Goal: Information Seeking & Learning: Learn about a topic

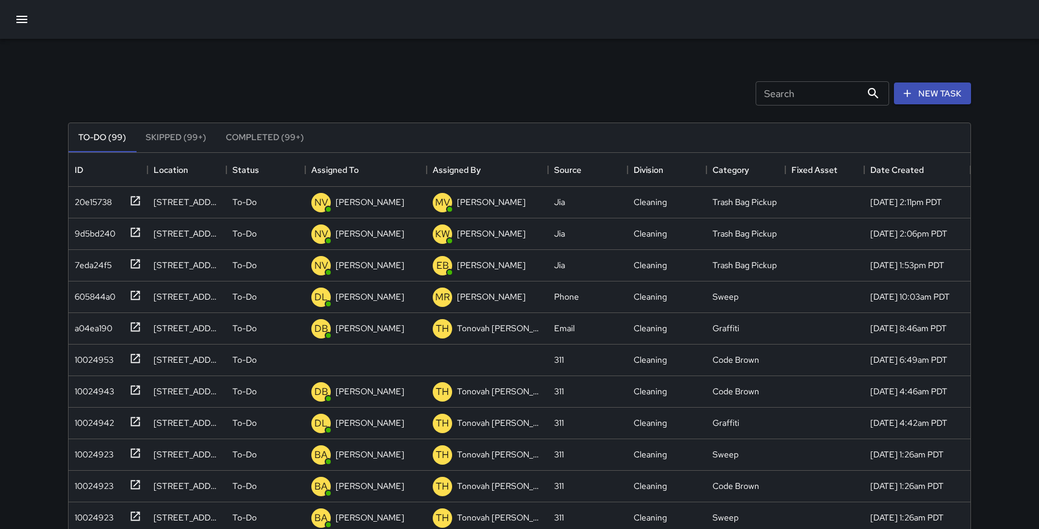
scroll to position [514, 902]
click at [135, 358] on icon at bounding box center [135, 358] width 9 height 9
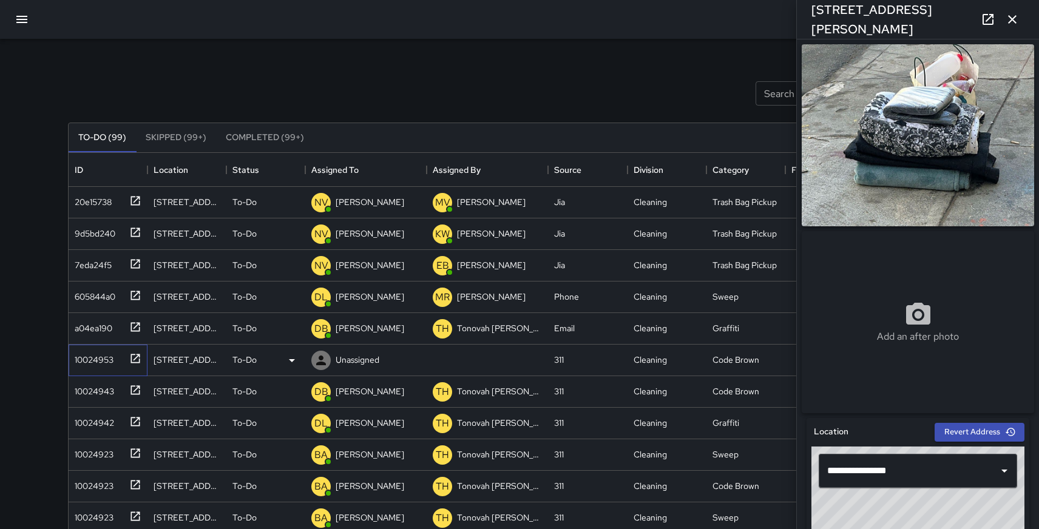
type input "**********"
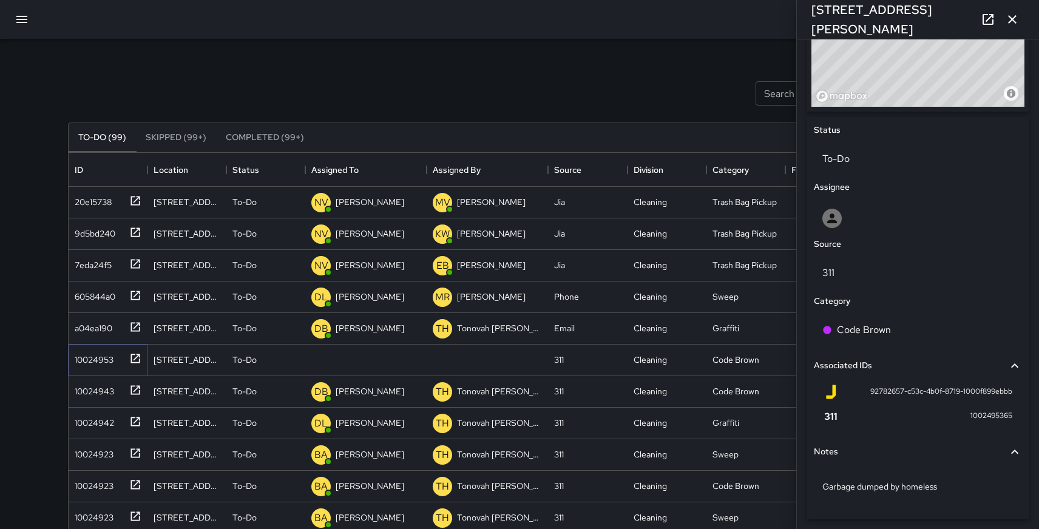
scroll to position [493, 0]
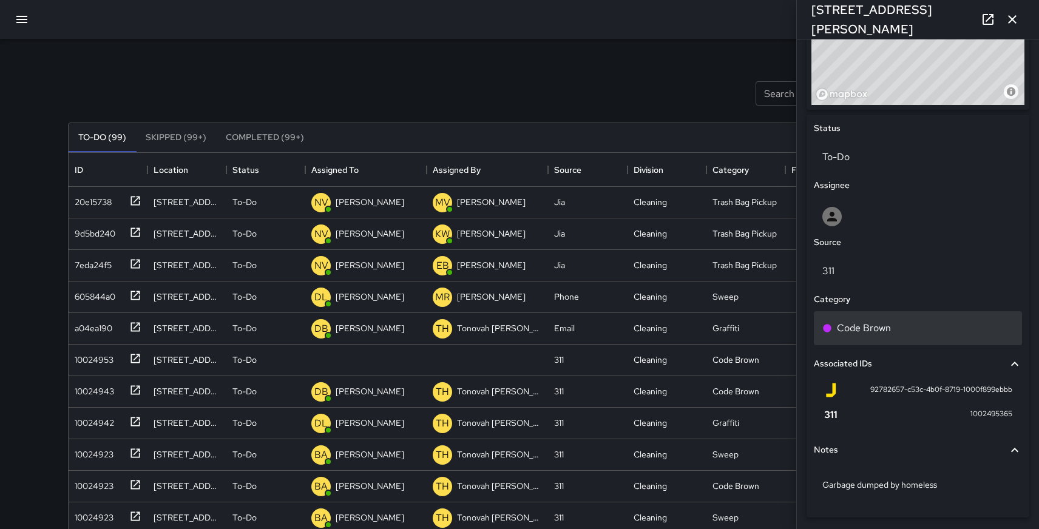
click at [883, 336] on p "Code Brown" at bounding box center [864, 328] width 54 height 15
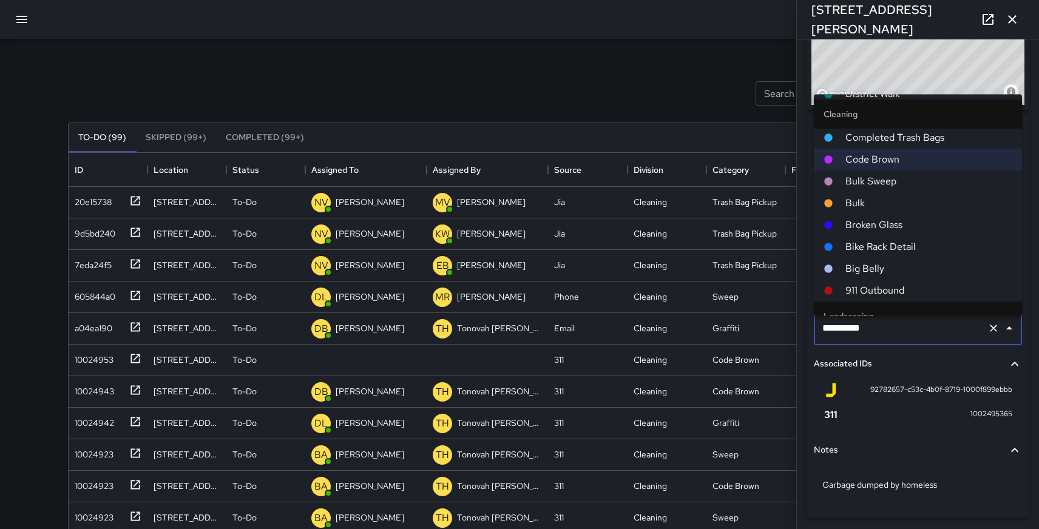
scroll to position [549, 0]
click at [859, 196] on span "Bulk" at bounding box center [929, 202] width 167 height 15
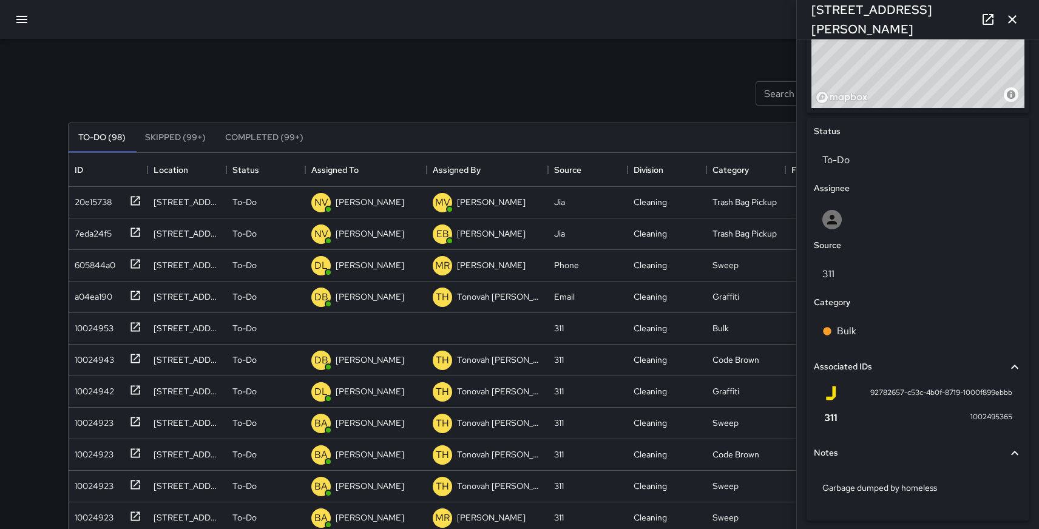
scroll to position [481, 0]
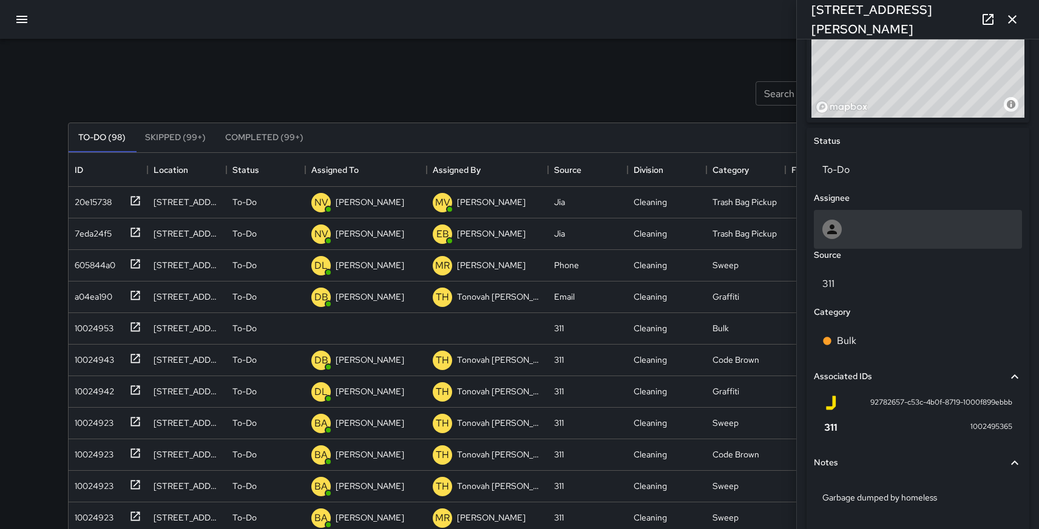
click at [854, 229] on div at bounding box center [917, 229] width 191 height 19
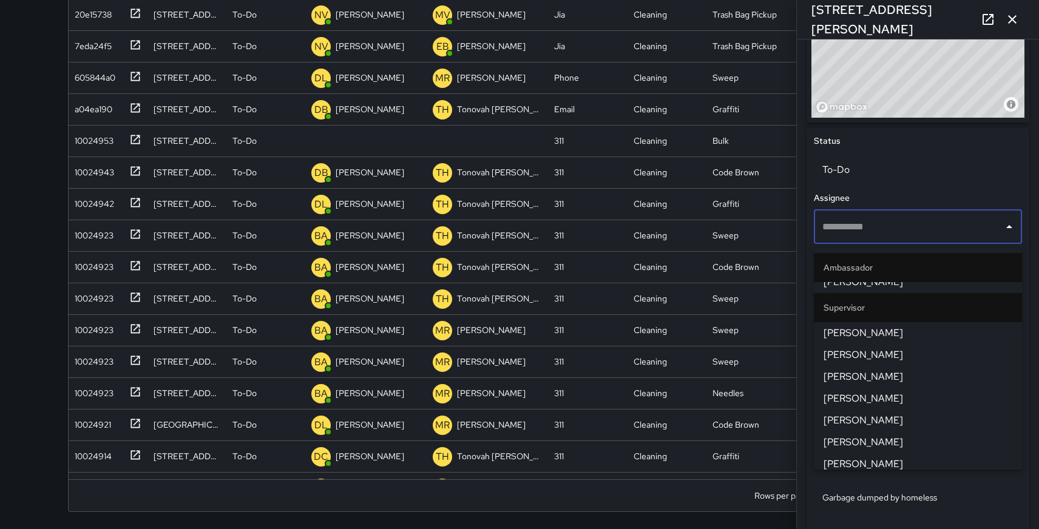
scroll to position [775, 0]
click at [850, 408] on li "[PERSON_NAME]" at bounding box center [918, 399] width 208 height 22
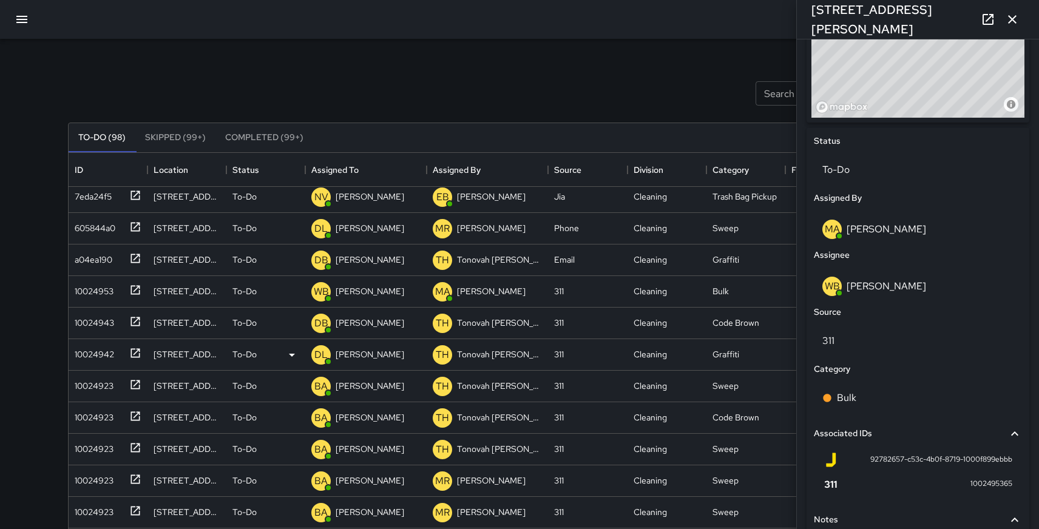
scroll to position [45, 0]
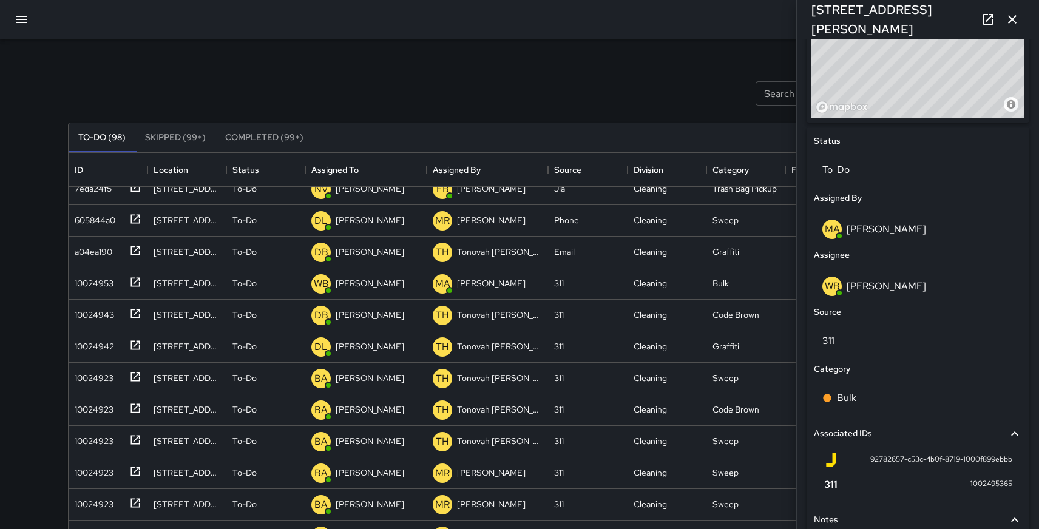
click at [1014, 12] on icon "button" at bounding box center [1012, 19] width 15 height 15
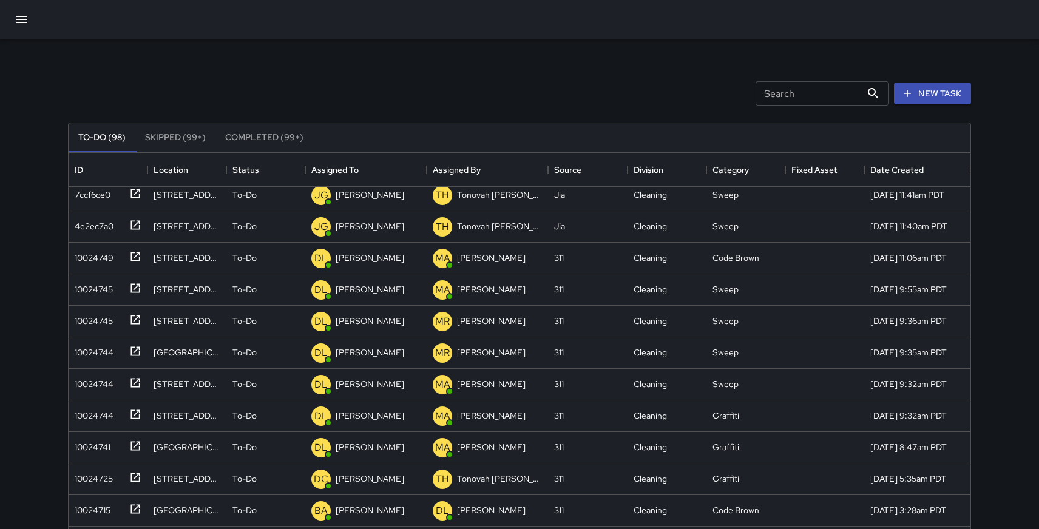
scroll to position [1272, 0]
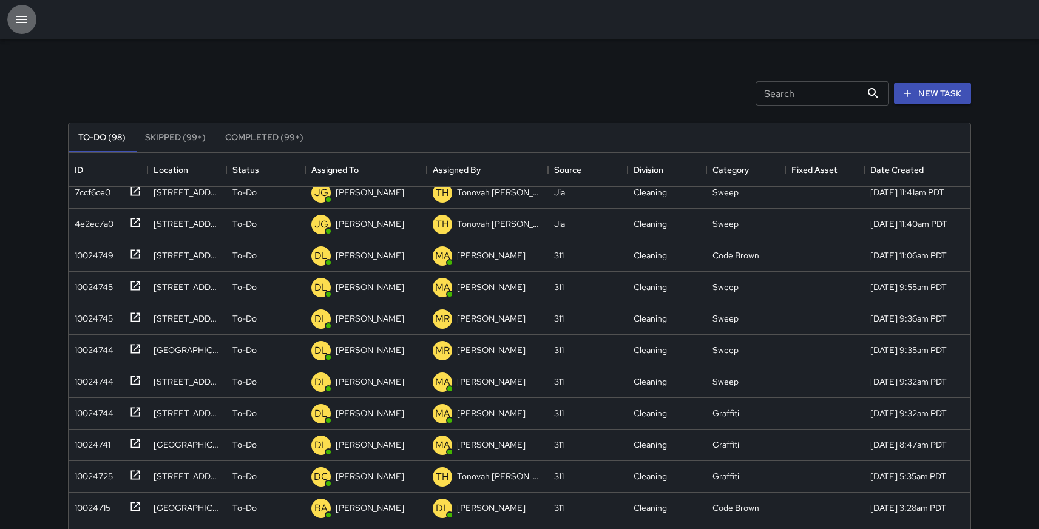
click at [22, 19] on icon "button" at bounding box center [21, 19] width 11 height 7
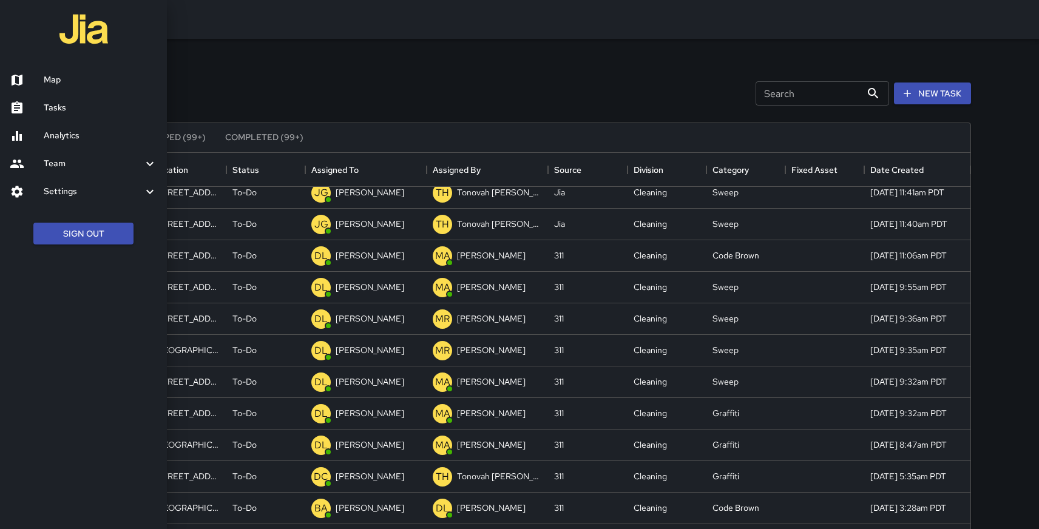
click at [44, 137] on h6 "Analytics" at bounding box center [101, 135] width 114 height 13
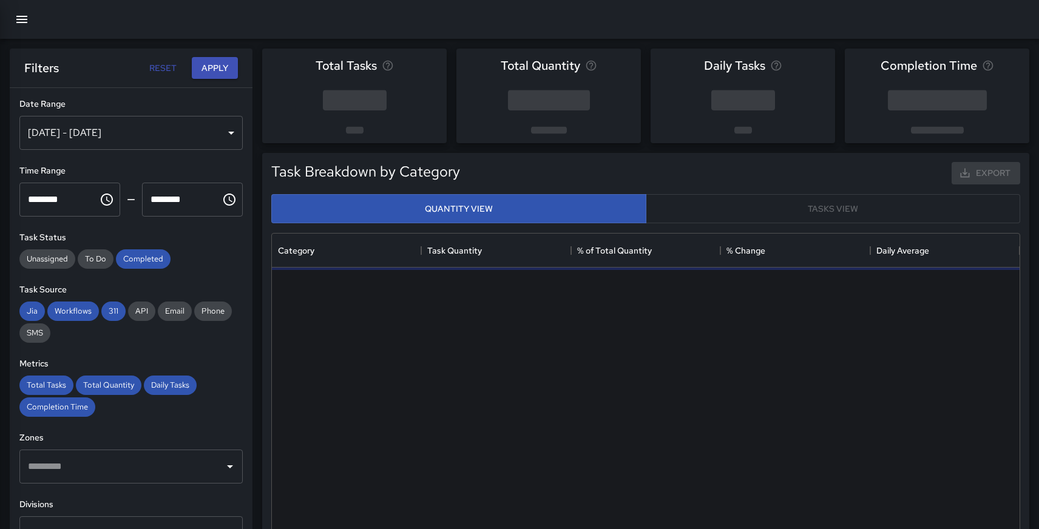
scroll to position [363, 748]
click at [139, 307] on span "API" at bounding box center [141, 311] width 27 height 10
click at [180, 317] on div "Email" at bounding box center [175, 311] width 34 height 19
click at [216, 313] on span "Phone" at bounding box center [213, 311] width 38 height 10
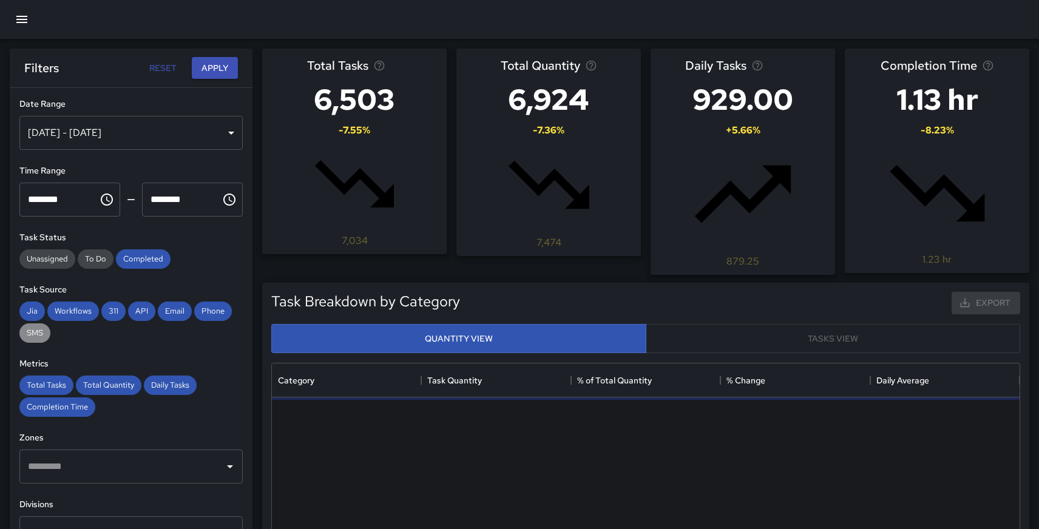
click at [35, 332] on span "SMS" at bounding box center [34, 333] width 31 height 10
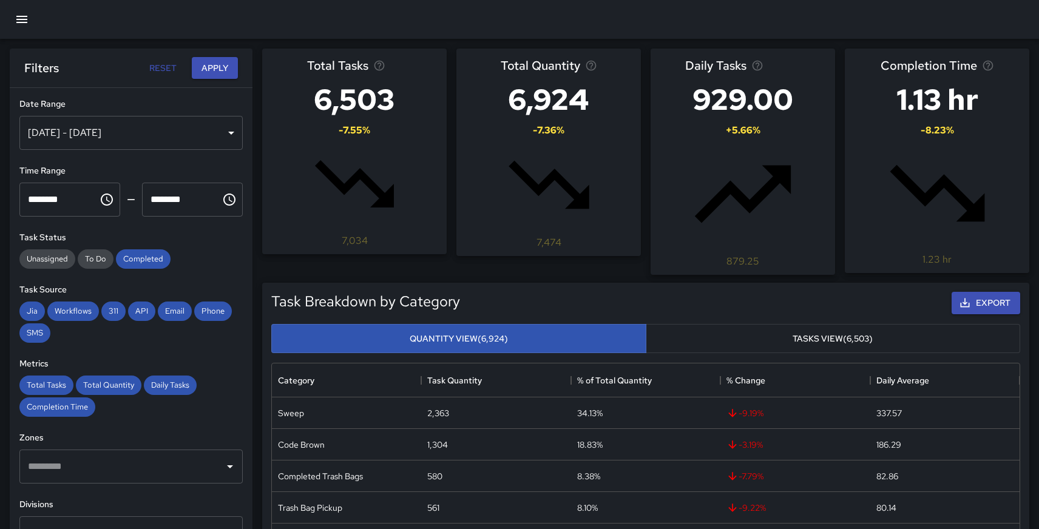
click at [132, 128] on div "[DATE] - [DATE]" at bounding box center [130, 133] width 223 height 34
type input "******"
type input "**********"
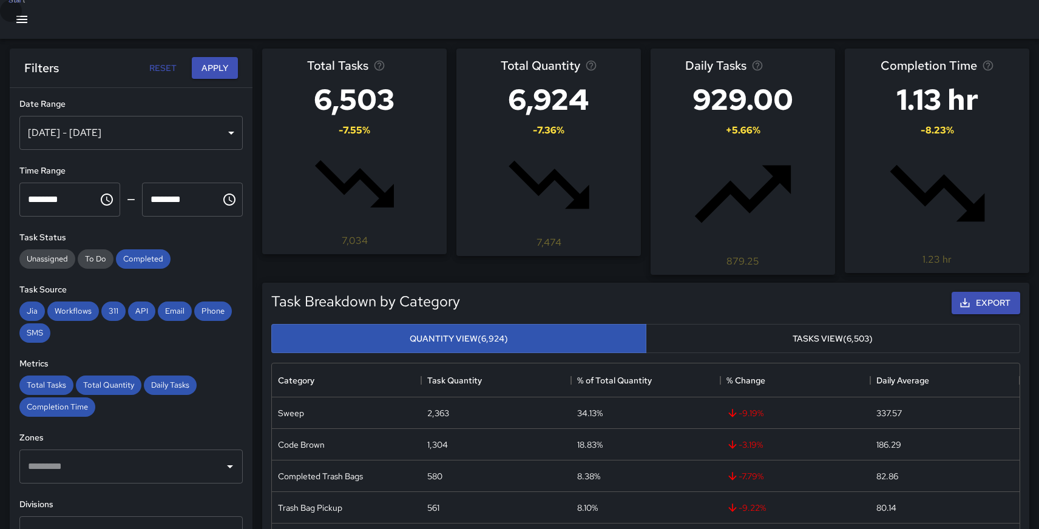
type input "**********"
click at [229, 60] on button "Apply" at bounding box center [215, 68] width 46 height 22
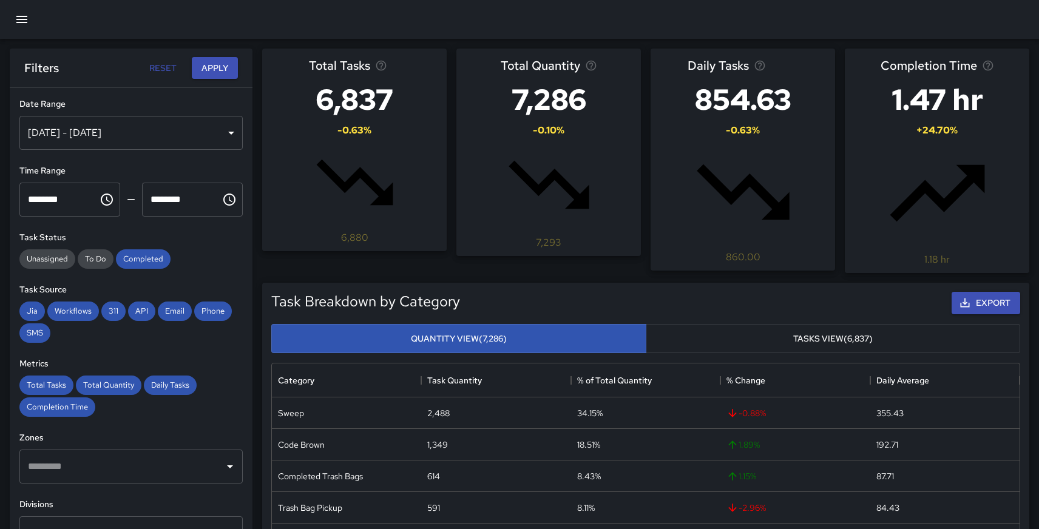
click at [679, 324] on button "Tasks View (6,837)" at bounding box center [833, 339] width 375 height 30
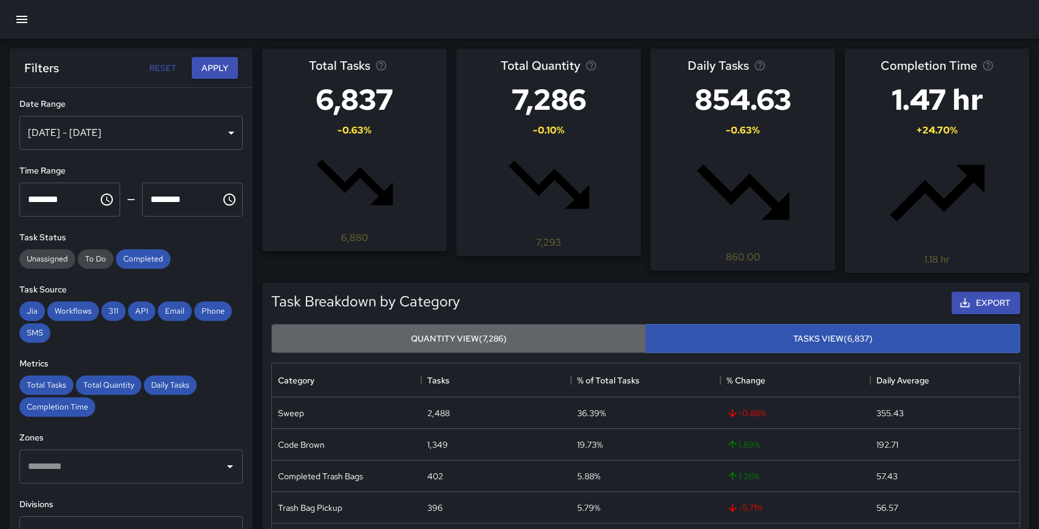
click at [550, 324] on button "Quantity View (7,286)" at bounding box center [458, 339] width 375 height 30
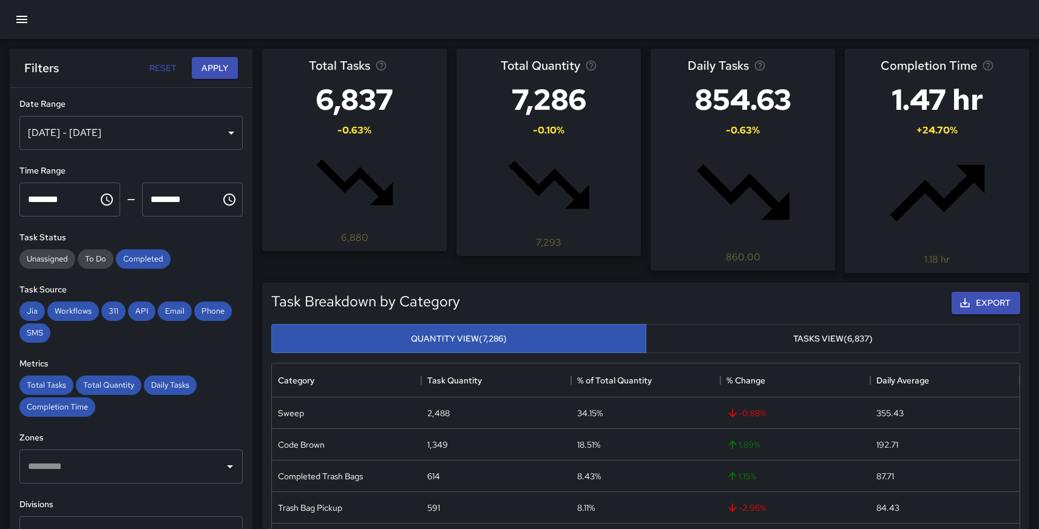
click at [756, 324] on button "Tasks View (6,837)" at bounding box center [833, 339] width 375 height 30
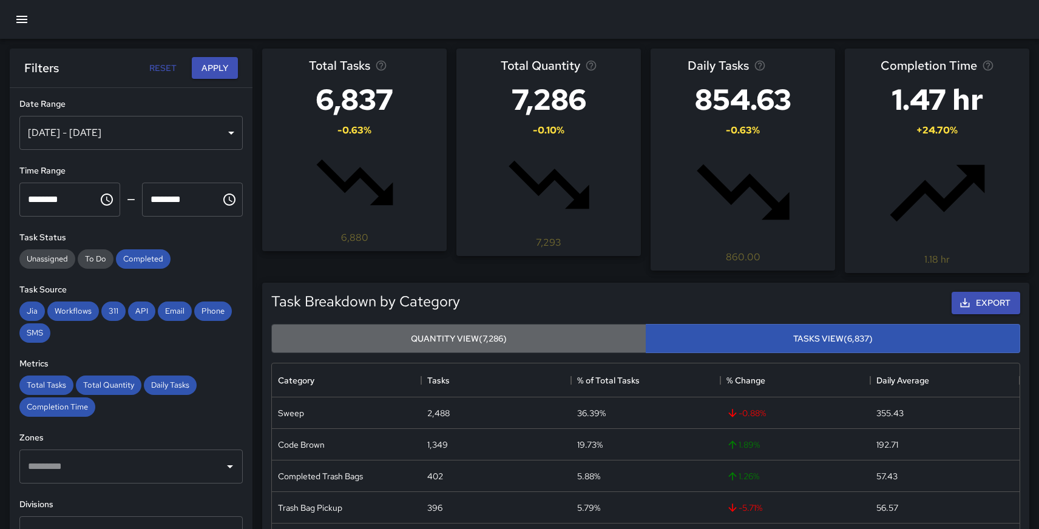
click at [596, 324] on button "Quantity View (7,286)" at bounding box center [458, 339] width 375 height 30
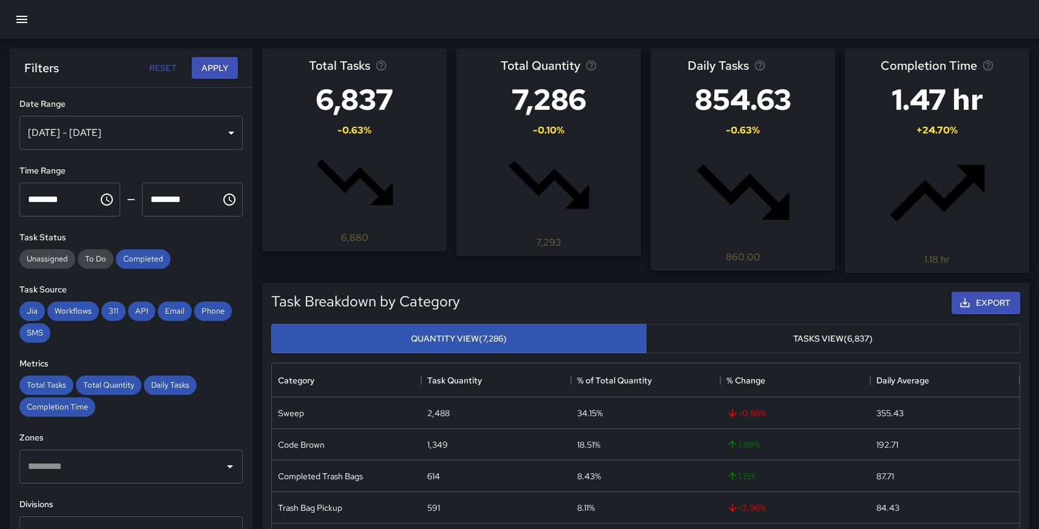
click at [778, 324] on button "Tasks View (6,837)" at bounding box center [833, 339] width 375 height 30
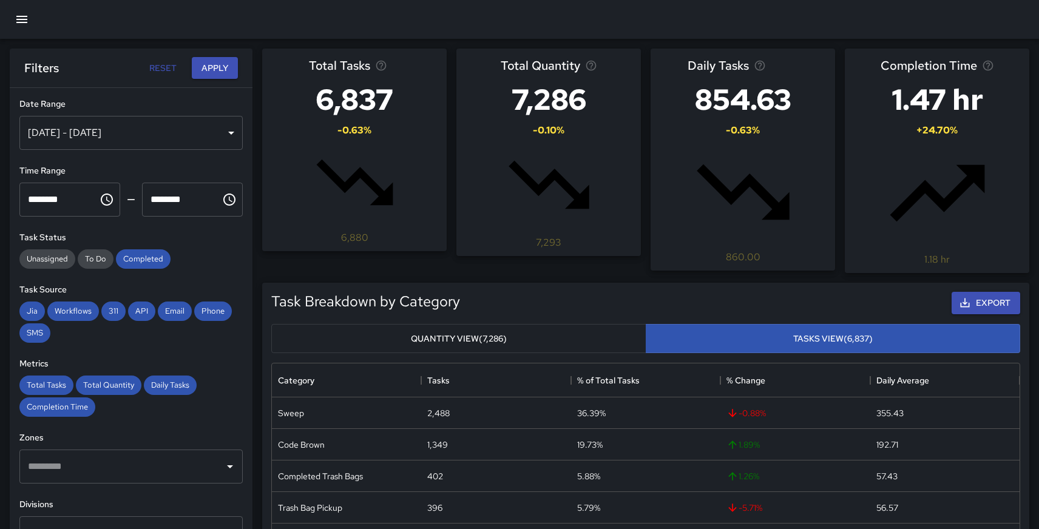
click at [598, 324] on button "Quantity View (7,286)" at bounding box center [458, 339] width 375 height 30
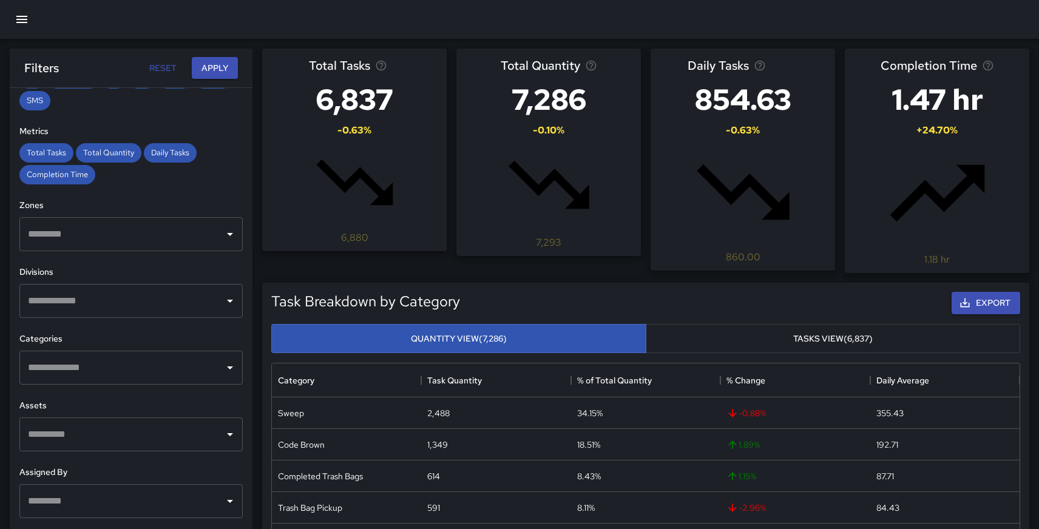
scroll to position [249, 0]
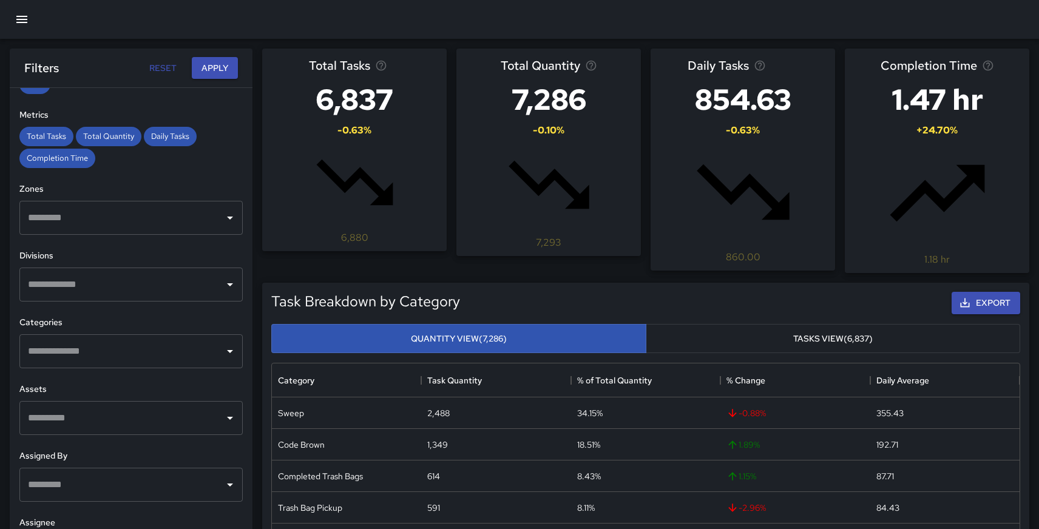
click at [218, 281] on input "text" at bounding box center [122, 284] width 194 height 23
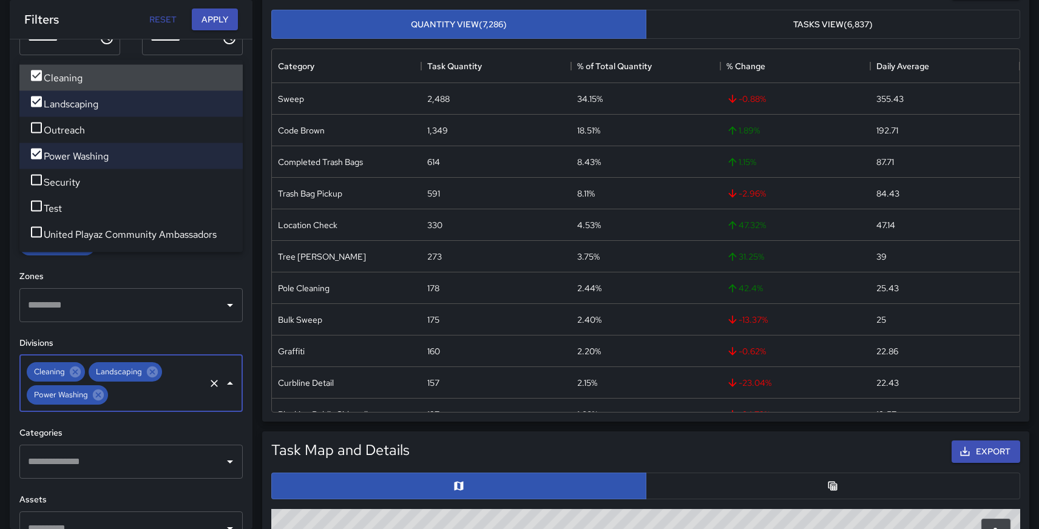
scroll to position [0, 0]
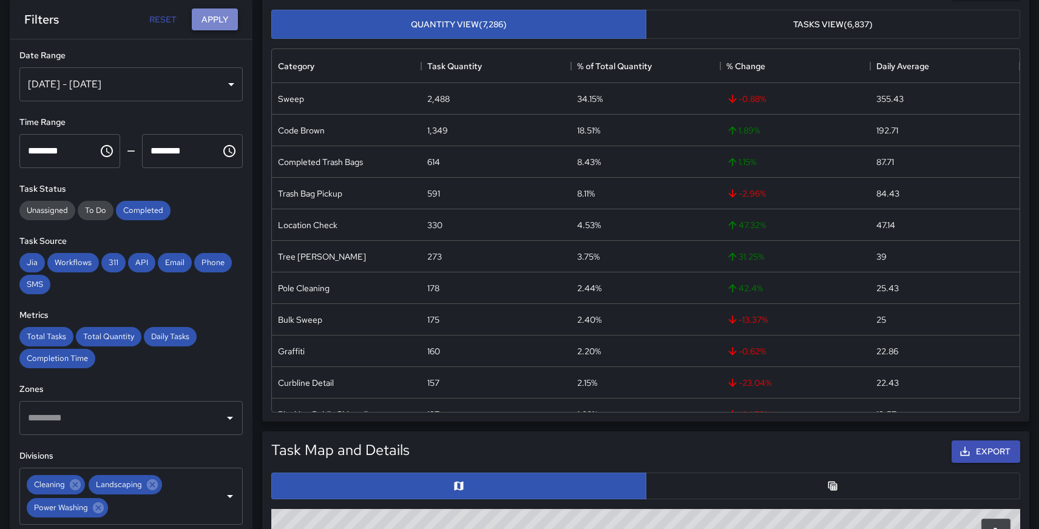
click at [212, 18] on button "Apply" at bounding box center [215, 19] width 46 height 22
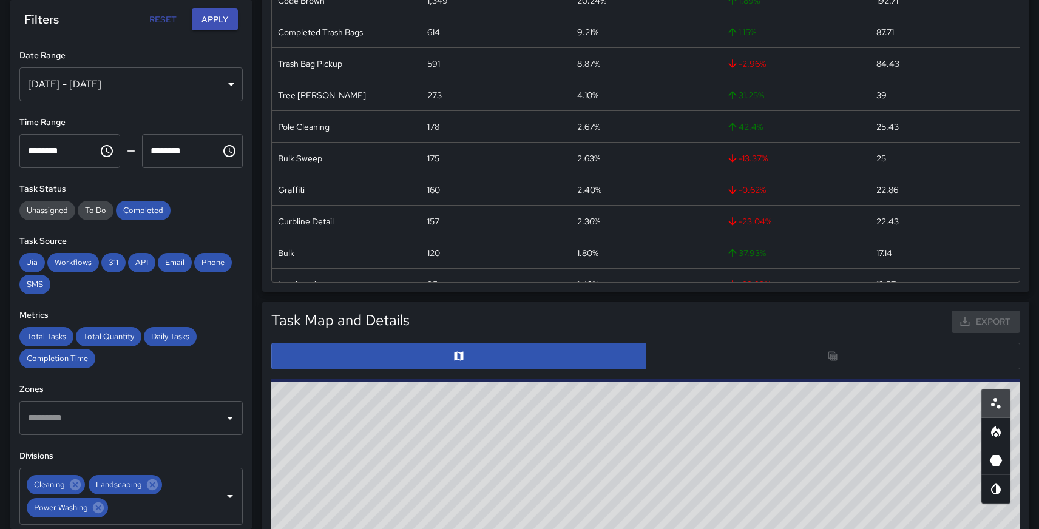
click at [767, 351] on div at bounding box center [645, 356] width 749 height 27
